Goal: Task Accomplishment & Management: Complete application form

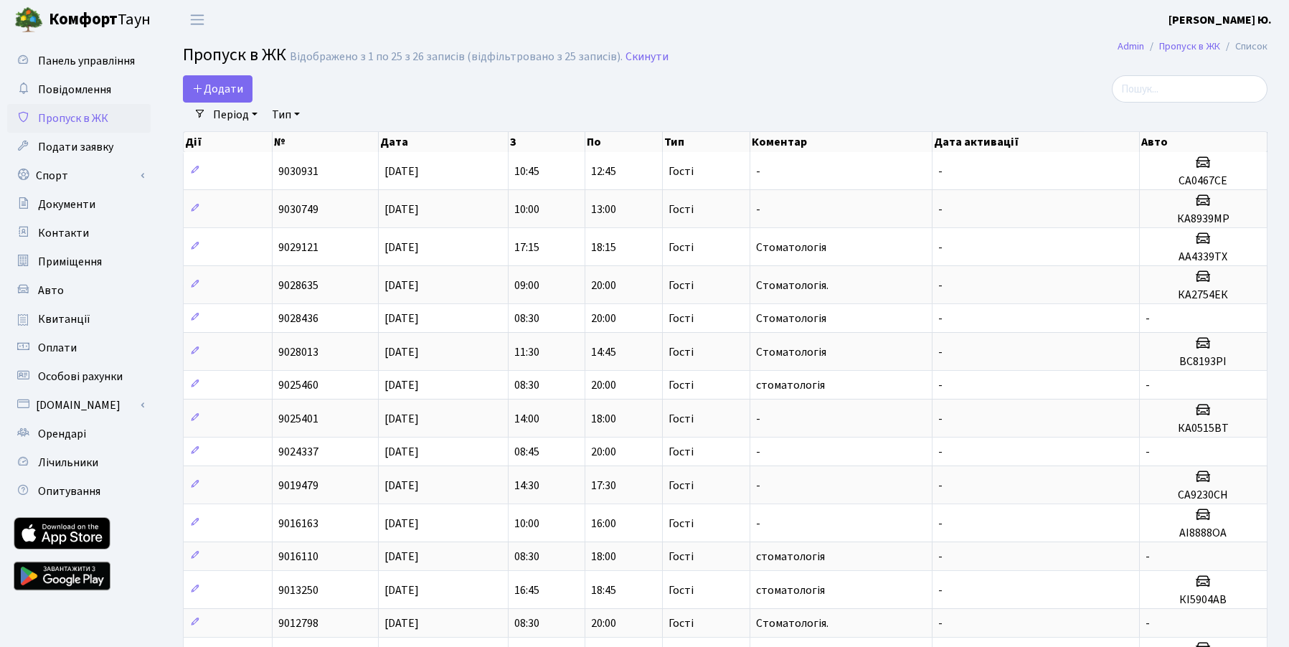
select select "25"
click at [237, 88] on span "Додати" at bounding box center [217, 89] width 51 height 16
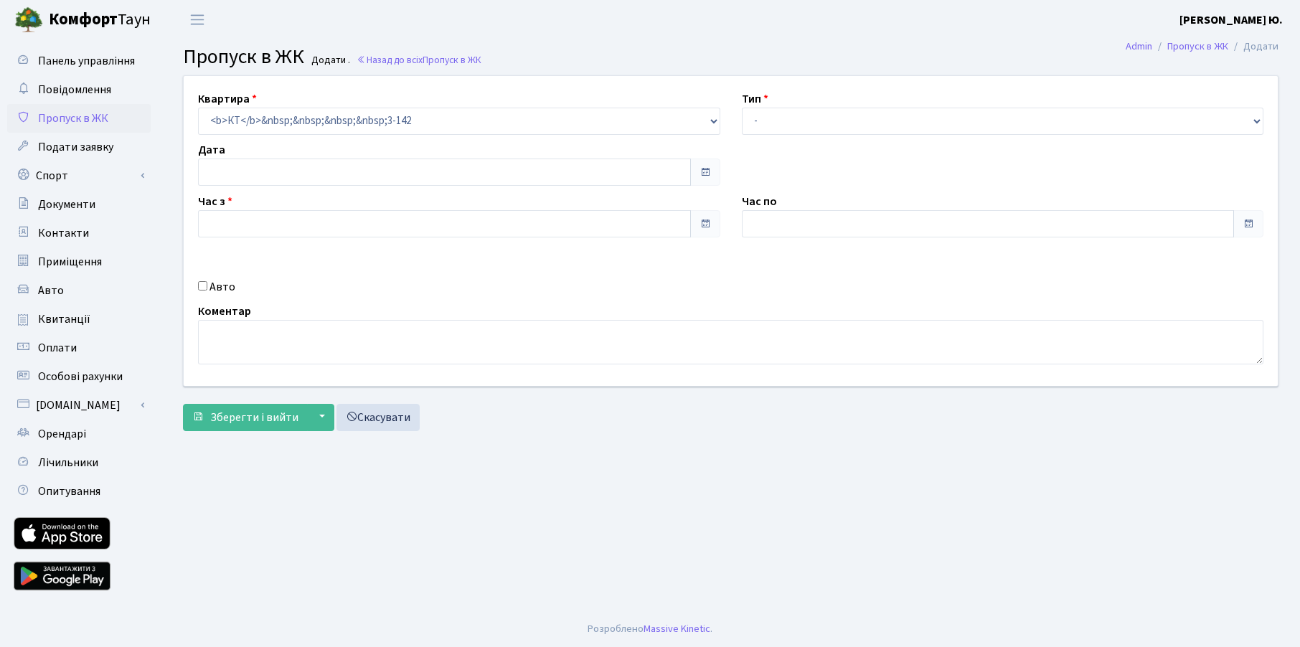
type input "[DATE]"
type input "14:45"
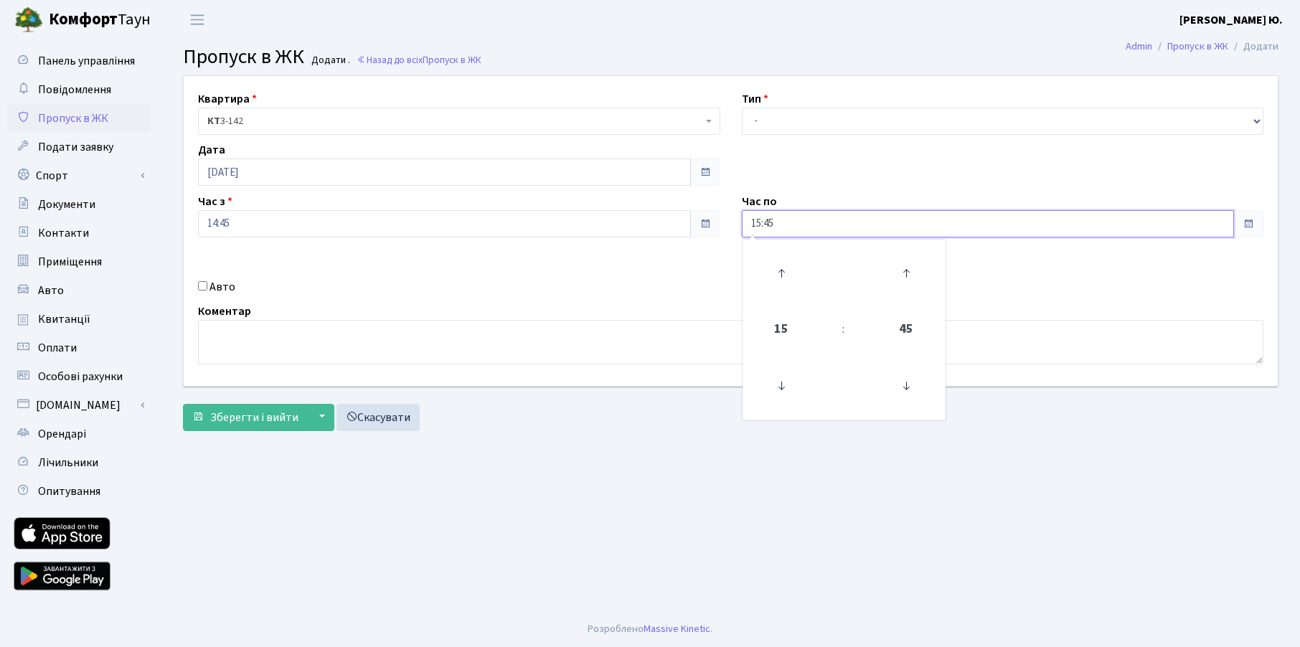
click at [796, 225] on input "15:45" at bounding box center [988, 223] width 493 height 27
click at [781, 267] on icon at bounding box center [781, 273] width 39 height 39
click at [782, 267] on icon at bounding box center [781, 273] width 39 height 39
type input "17:45"
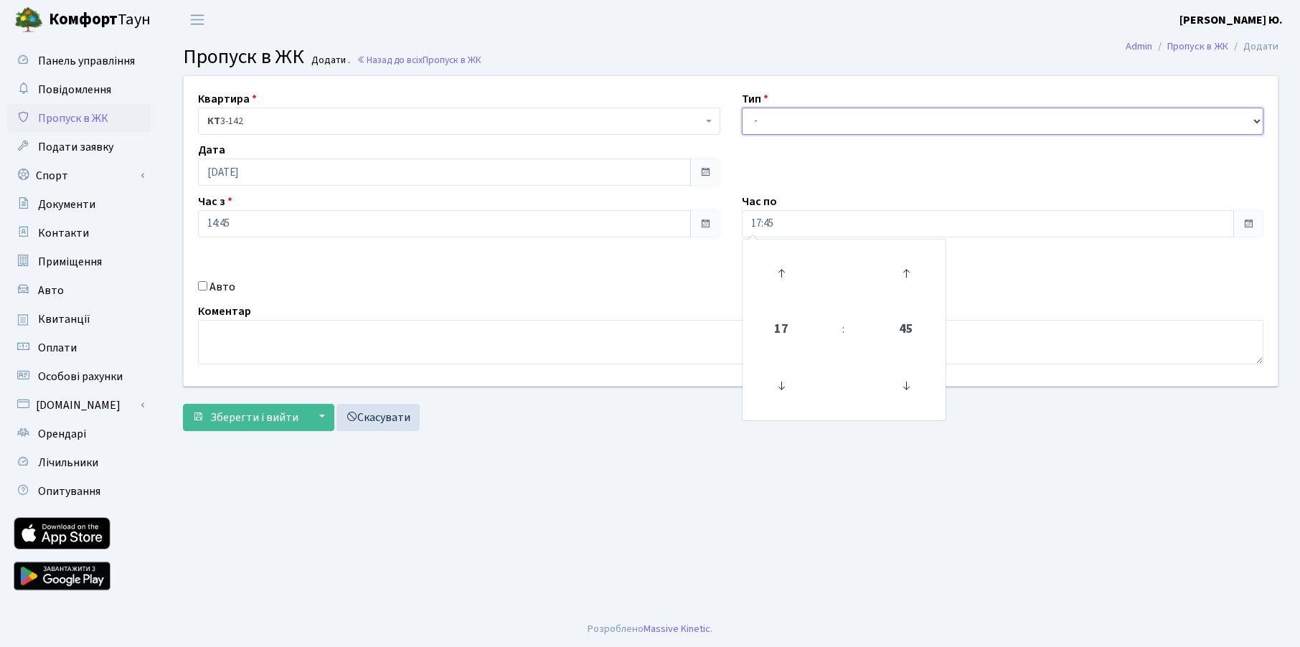
drag, startPoint x: 812, startPoint y: 114, endPoint x: 806, endPoint y: 127, distance: 14.4
click at [812, 114] on select "- Доставка Таксі Гості Сервіс" at bounding box center [1003, 121] width 522 height 27
select select "3"
click at [742, 108] on select "- Доставка Таксі Гості Сервіс" at bounding box center [1003, 121] width 522 height 27
click at [212, 282] on label "Авто" at bounding box center [222, 286] width 26 height 17
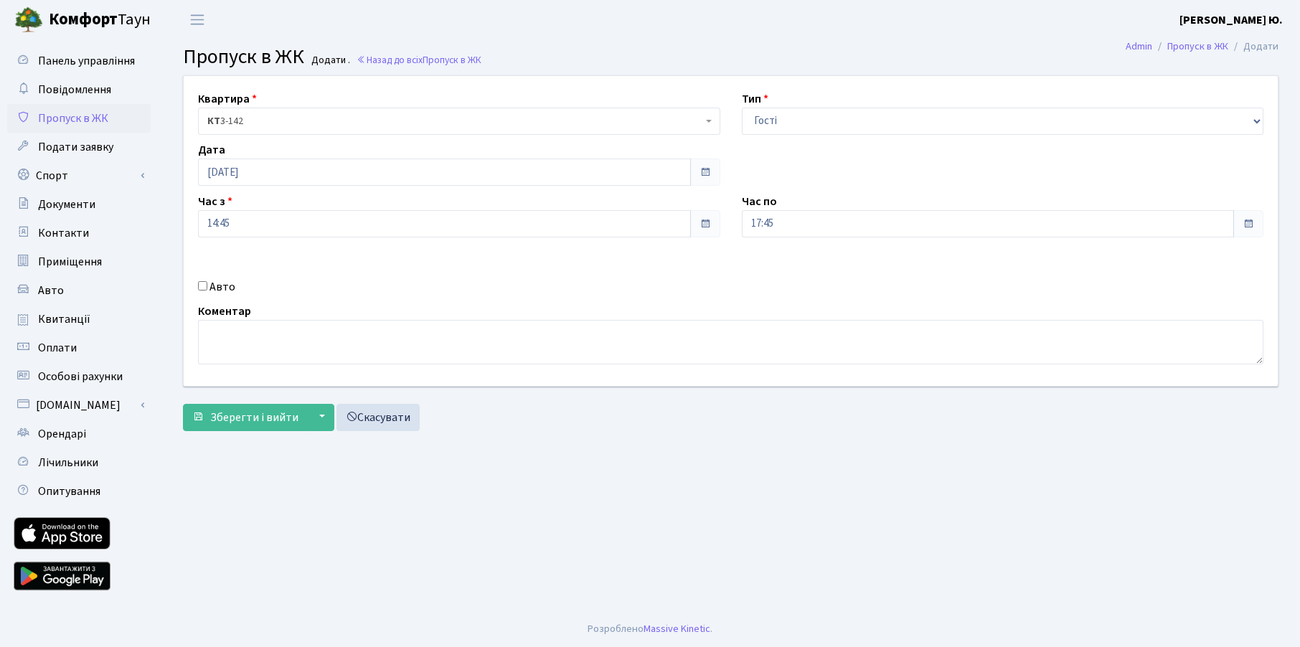
click at [207, 282] on input "Авто" at bounding box center [202, 285] width 9 height 9
checkbox input "true"
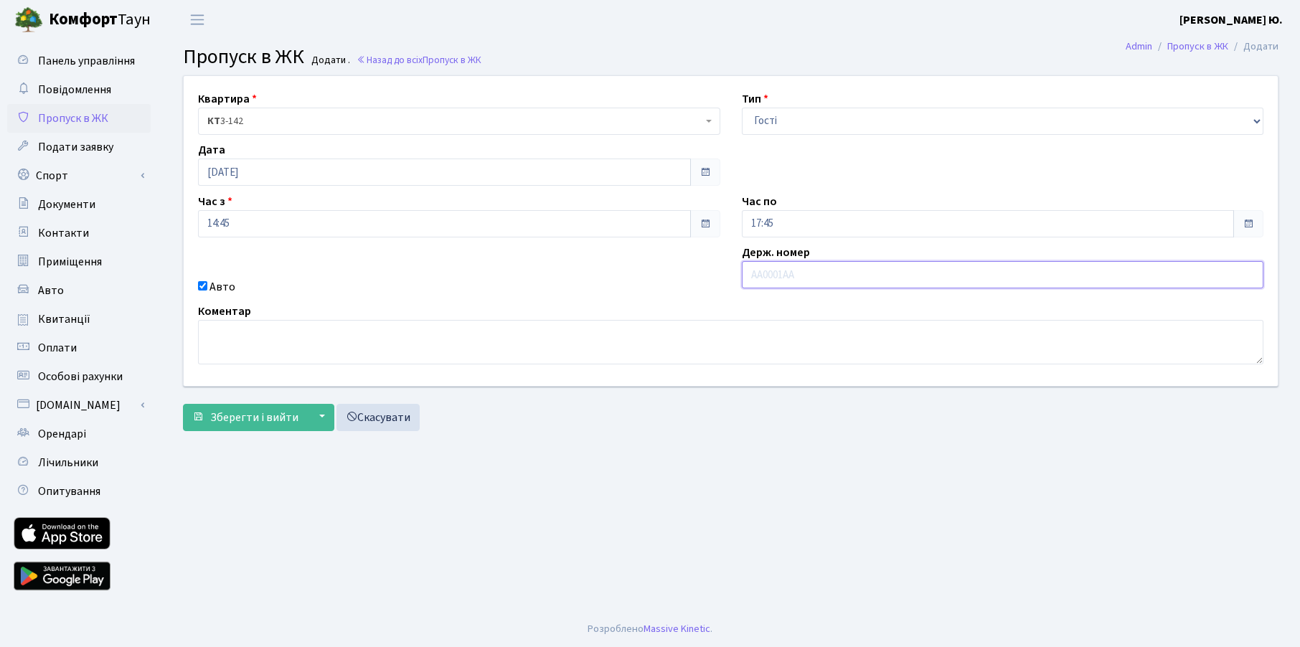
click at [789, 284] on input "text" at bounding box center [1003, 274] width 522 height 27
paste input "DI2374IA"
type input "DI2374IA"
click at [278, 413] on span "Зберегти і вийти" at bounding box center [254, 418] width 88 height 16
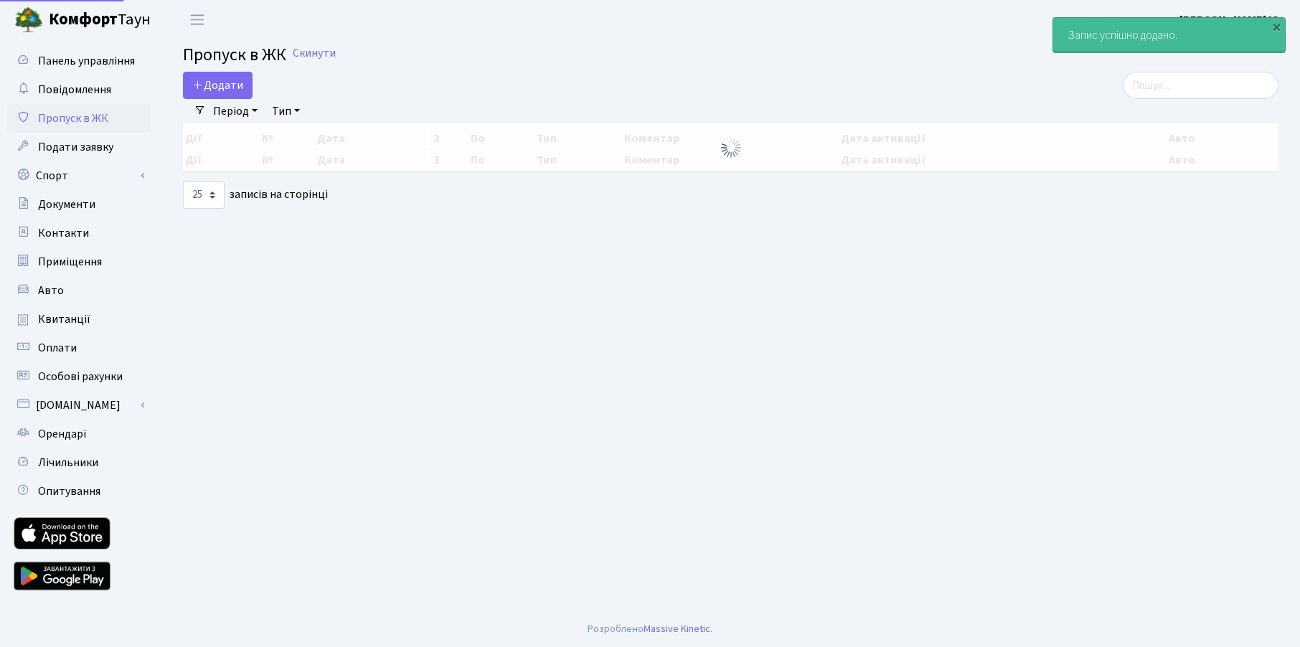
select select "25"
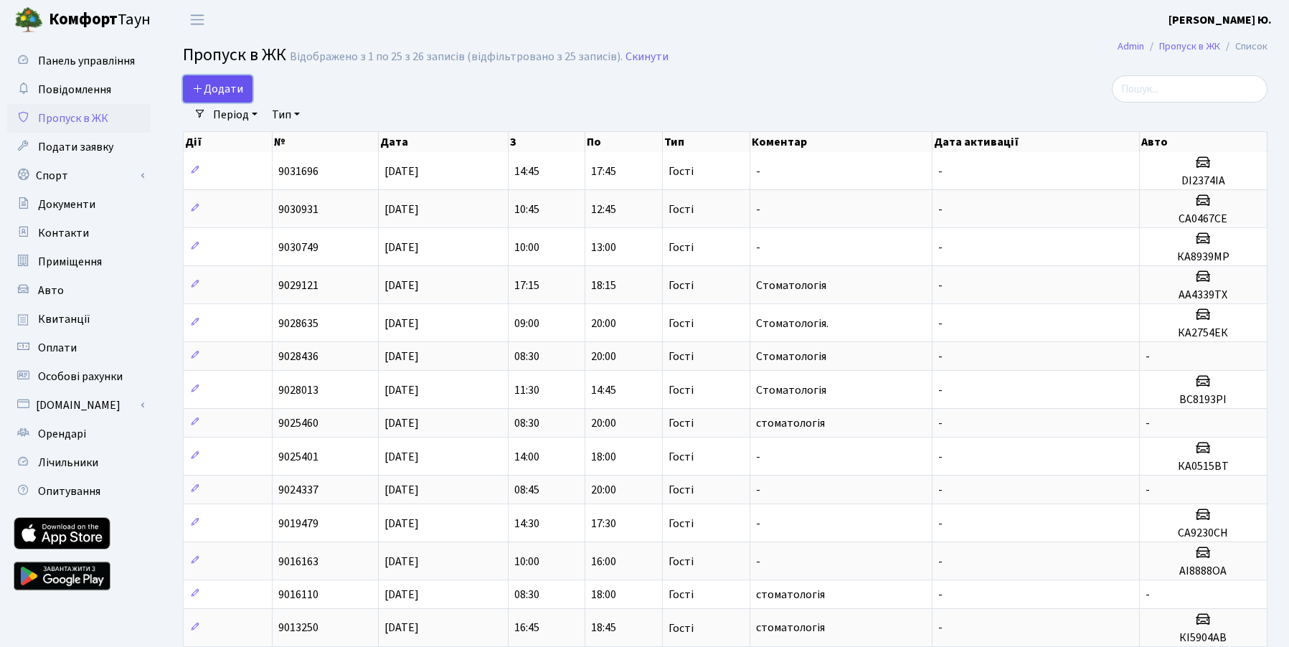
click at [233, 90] on span "Додати" at bounding box center [217, 89] width 51 height 16
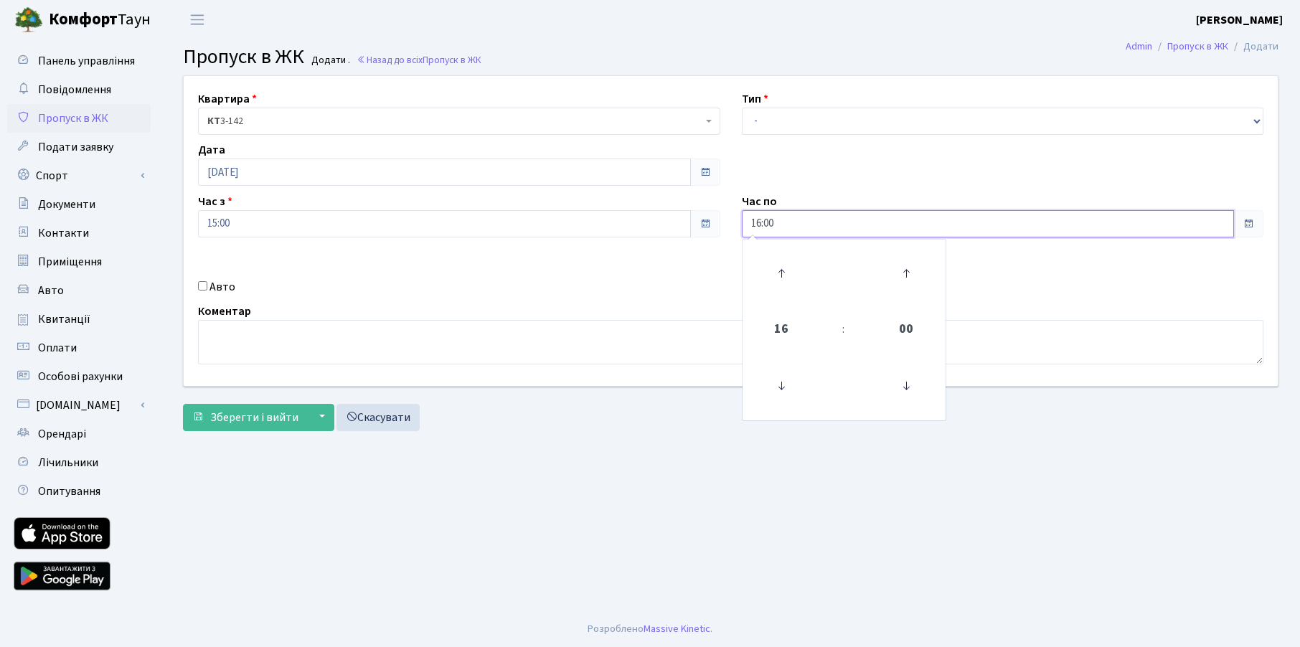
click at [815, 223] on input "16:00" at bounding box center [988, 223] width 493 height 27
drag, startPoint x: 781, startPoint y: 265, endPoint x: 782, endPoint y: 146, distance: 118.4
click at [780, 265] on icon at bounding box center [781, 273] width 39 height 39
type input "17:00"
click at [780, 137] on div "Квартира <b>КТ</b>&nbsp;&nbsp;&nbsp;&nbsp;3-142 КТ 3-142 Тип - Доставка Таксі Г…" at bounding box center [730, 231] width 1115 height 310
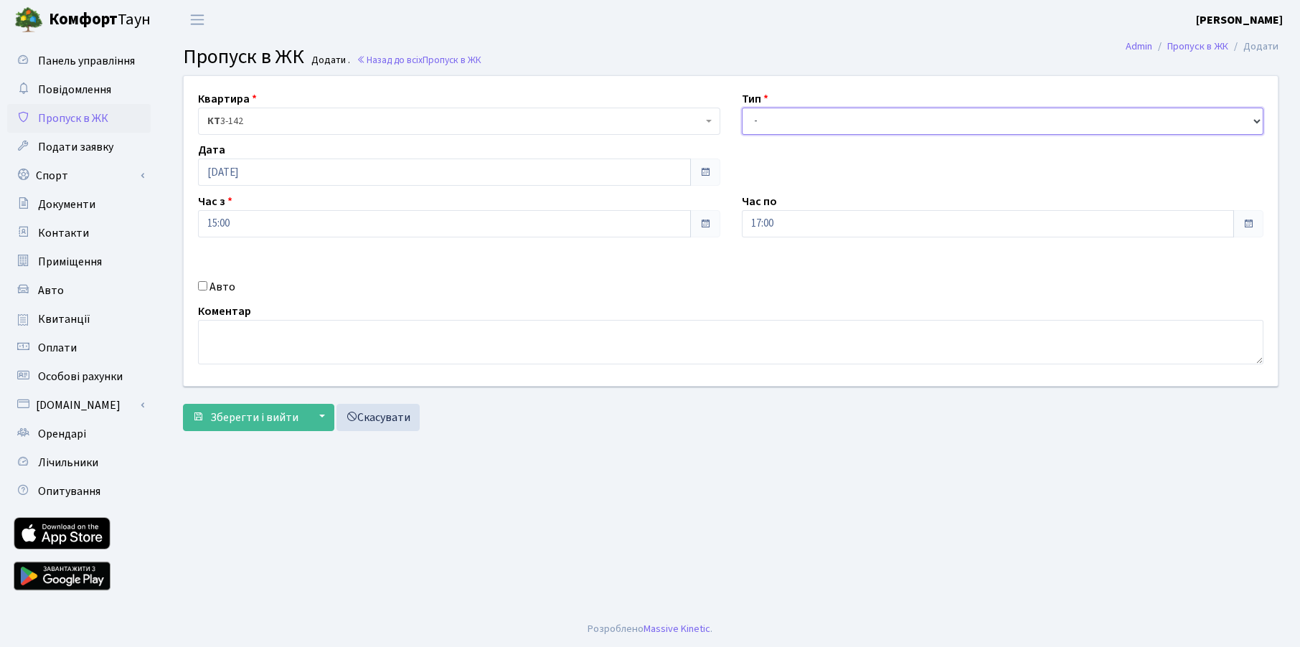
drag, startPoint x: 775, startPoint y: 123, endPoint x: 777, endPoint y: 134, distance: 11.0
click at [775, 123] on select "- Доставка Таксі Гості Сервіс" at bounding box center [1003, 121] width 522 height 27
select select "3"
click at [742, 108] on select "- Доставка Таксі Гості Сервіс" at bounding box center [1003, 121] width 522 height 27
click at [222, 290] on label "Авто" at bounding box center [222, 286] width 26 height 17
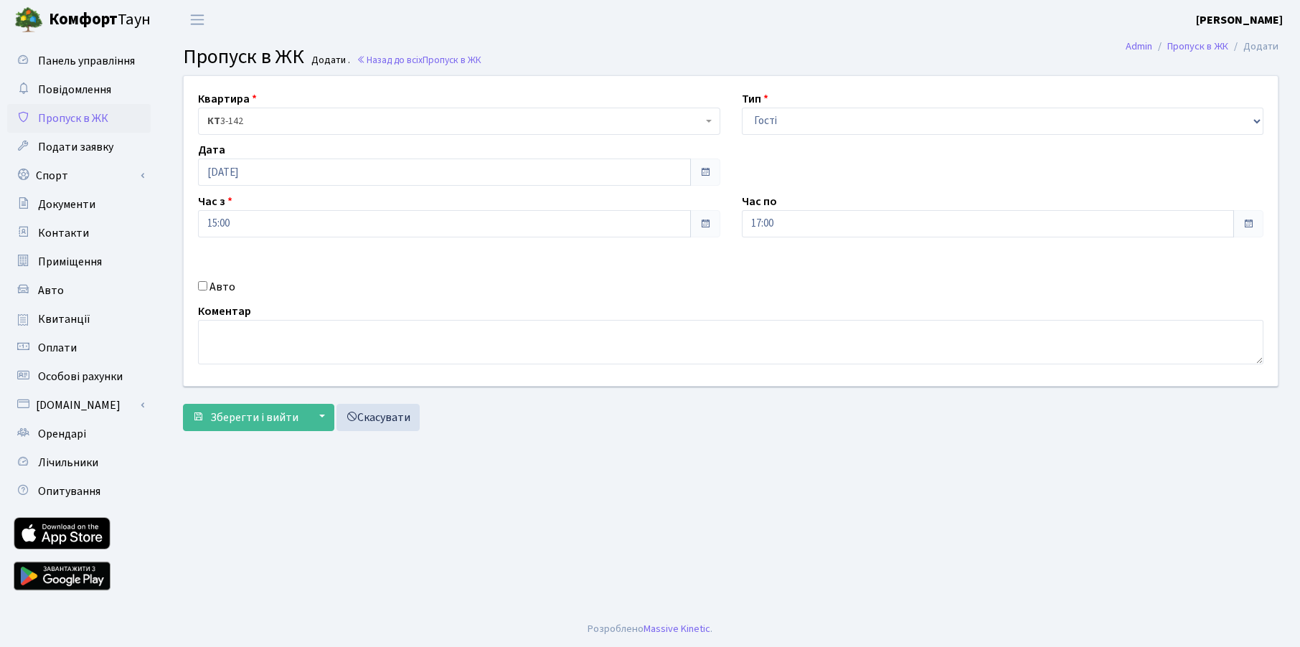
click at [207, 290] on input "Авто" at bounding box center [202, 285] width 9 height 9
checkbox input "true"
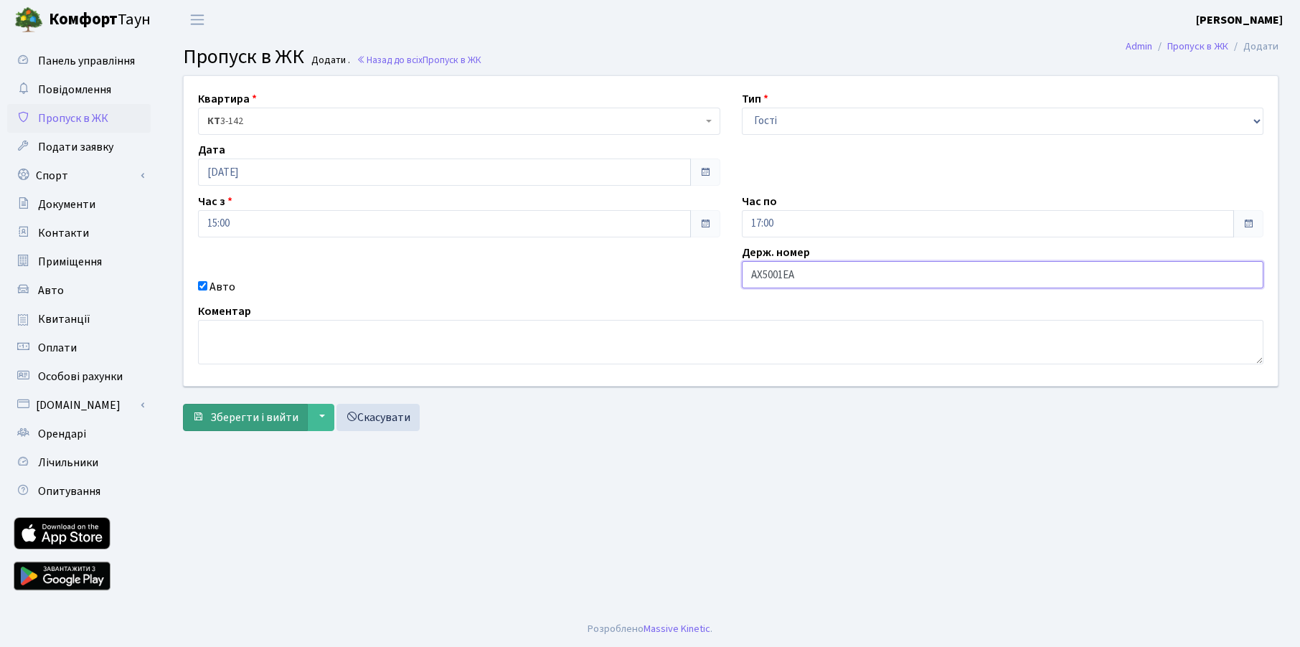
type input "АХ5001ЕА"
click at [273, 414] on span "Зберегти і вийти" at bounding box center [254, 418] width 88 height 16
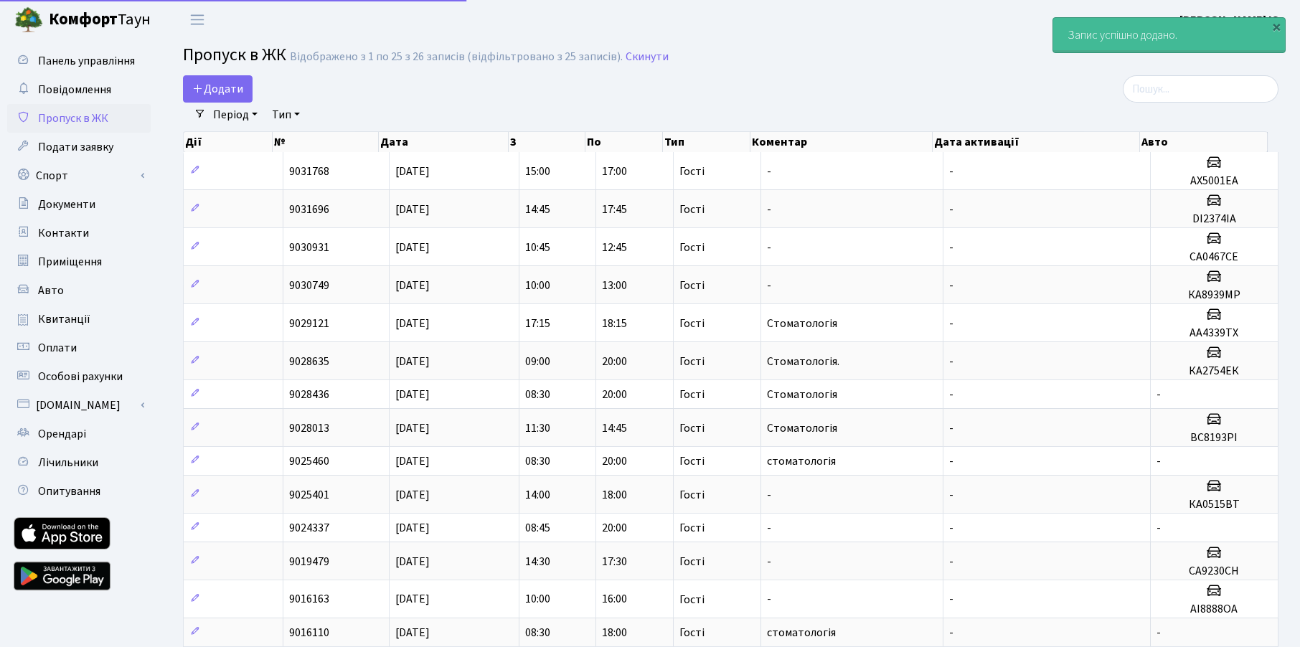
select select "25"
